Goal: Find specific page/section: Find specific page/section

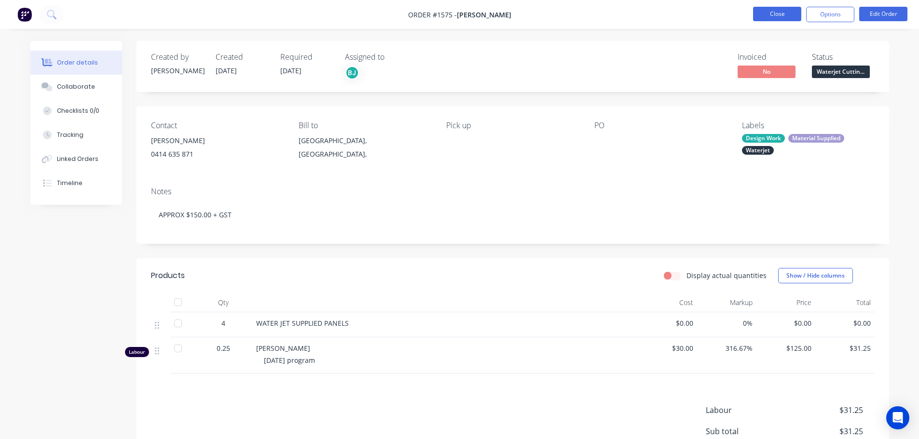
click at [778, 14] on button "Close" at bounding box center [777, 14] width 48 height 14
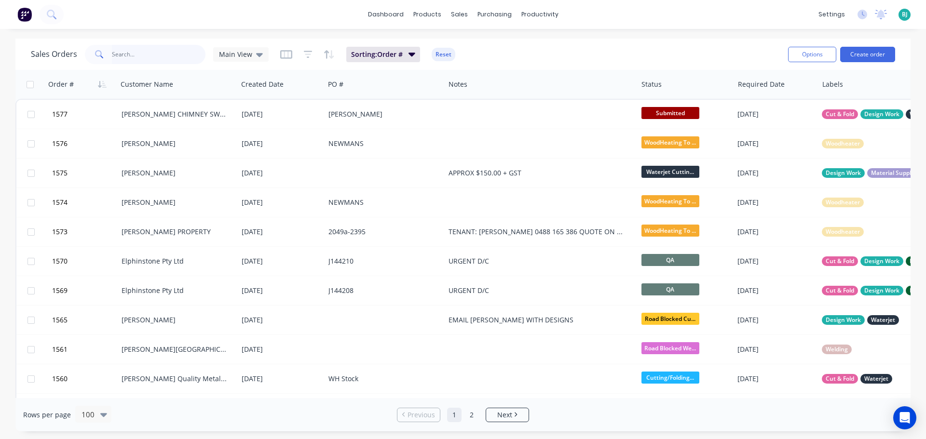
click at [167, 51] on input "text" at bounding box center [159, 54] width 94 height 19
type input "1383"
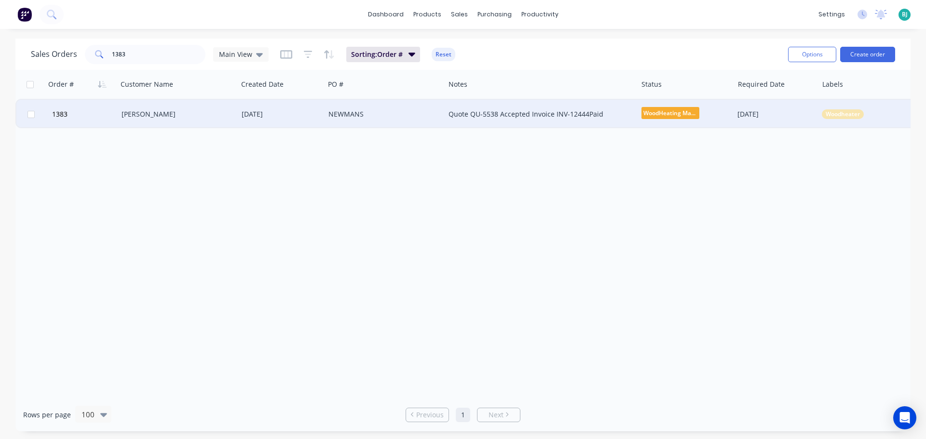
click at [209, 118] on div "[PERSON_NAME]" at bounding box center [175, 114] width 107 height 10
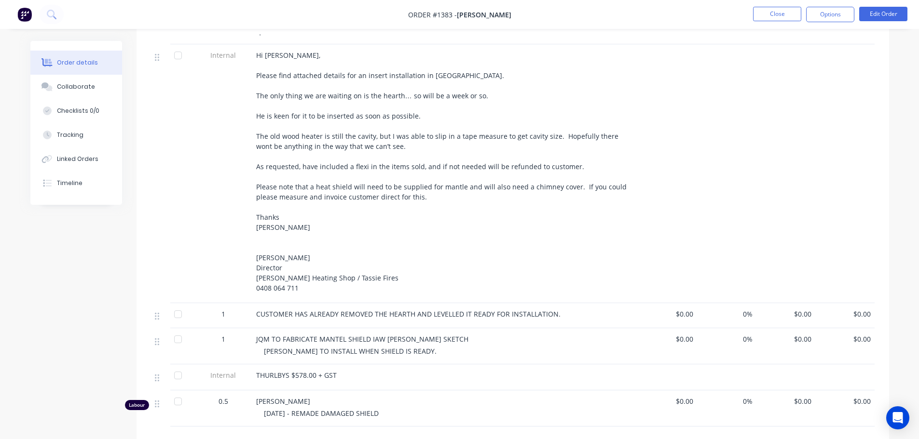
scroll to position [530, 0]
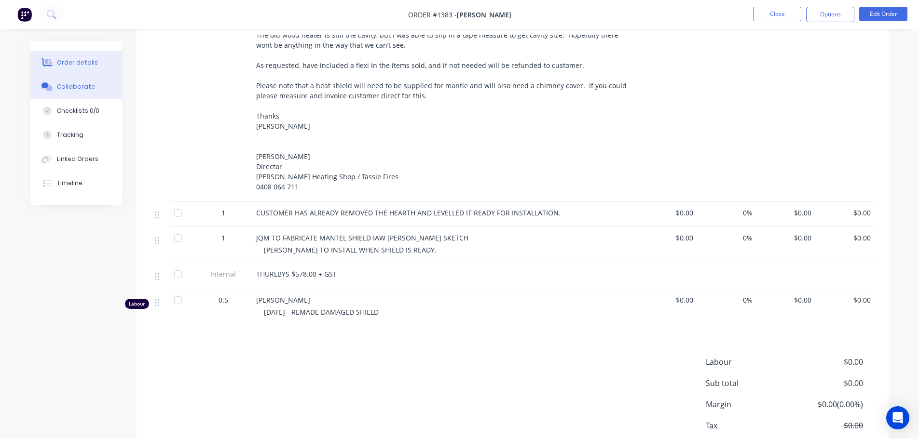
click at [64, 87] on div "Collaborate" at bounding box center [76, 86] width 38 height 9
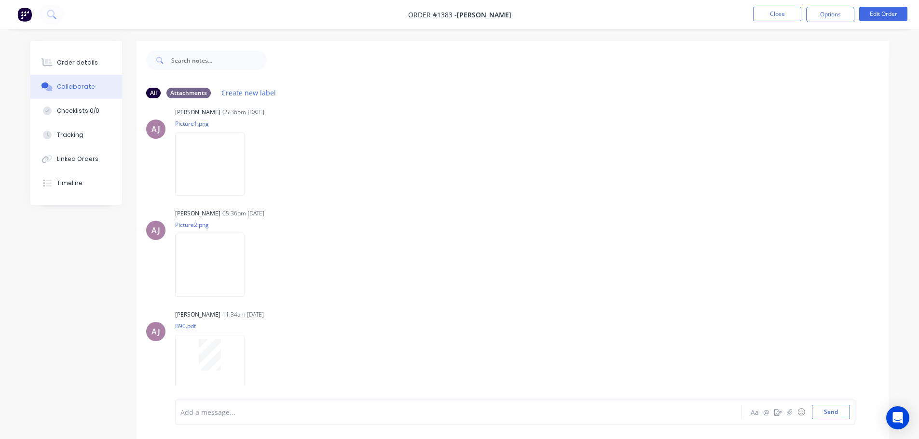
scroll to position [68, 0]
click at [65, 63] on div "Order details" at bounding box center [77, 62] width 41 height 9
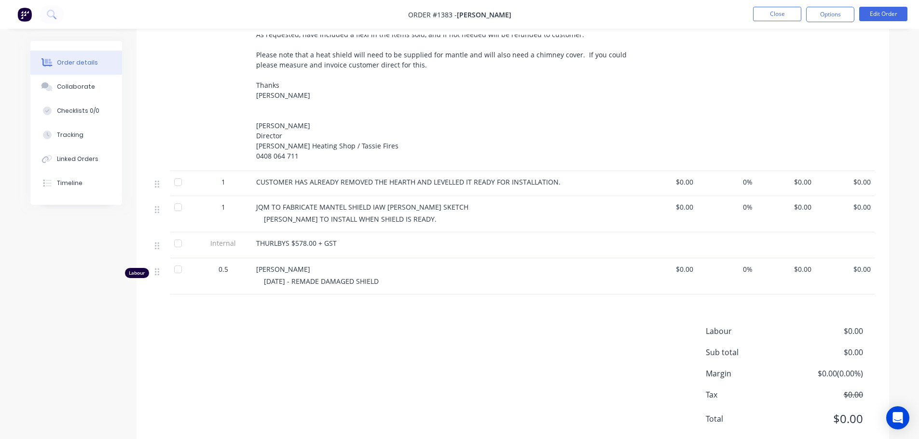
scroll to position [579, 0]
